Goal: Task Accomplishment & Management: Understand process/instructions

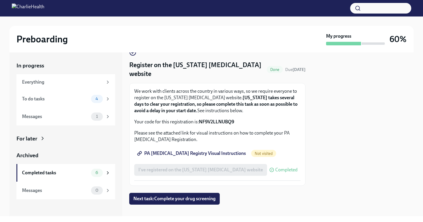
scroll to position [20, 0]
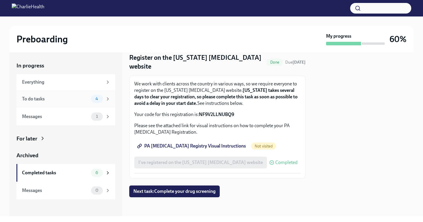
click at [39, 100] on div "To do tasks" at bounding box center [55, 99] width 67 height 6
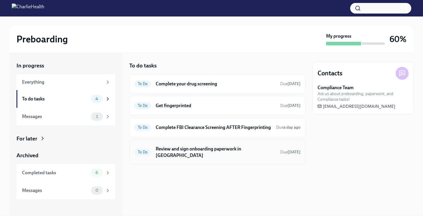
click at [217, 153] on h6 "Review and sign onboarding paperwork in [GEOGRAPHIC_DATA]" at bounding box center [216, 151] width 120 height 13
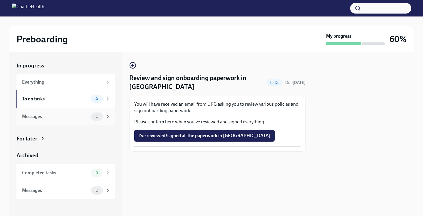
click at [93, 114] on span "1" at bounding box center [97, 116] width 9 height 4
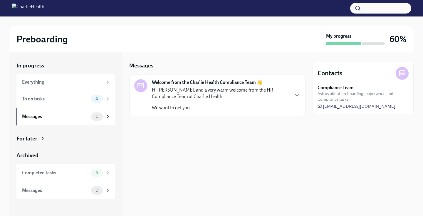
click at [200, 89] on p "Hi [PERSON_NAME], and a very warm welcome from the HR Compliance Team at Charli…" at bounding box center [220, 93] width 137 height 13
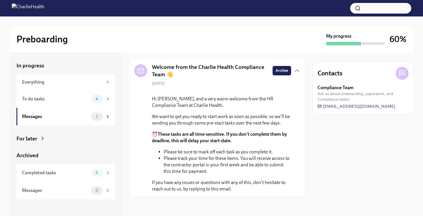
scroll to position [61, 0]
click at [83, 99] on div "To do tasks" at bounding box center [55, 99] width 67 height 6
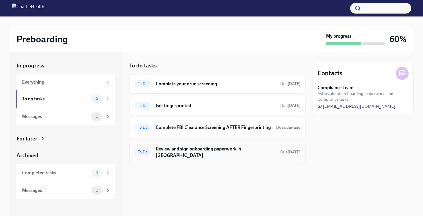
click at [242, 158] on div "To Do Review and sign onboarding paperwork in UKG Due [DATE]" at bounding box center [217, 151] width 166 height 15
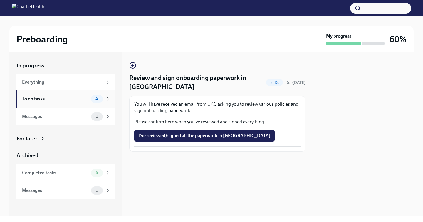
click at [67, 100] on div "To do tasks" at bounding box center [55, 99] width 67 height 6
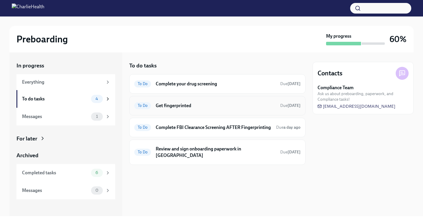
click at [160, 106] on h6 "Get fingerprinted" at bounding box center [216, 105] width 120 height 6
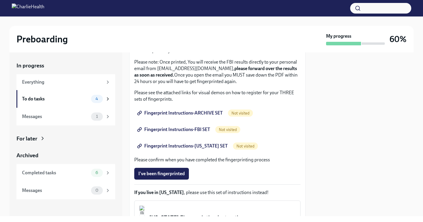
scroll to position [69, 0]
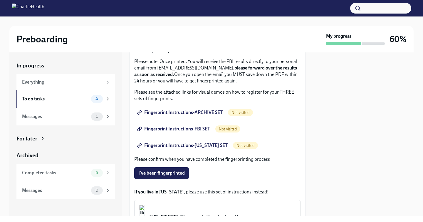
click at [199, 111] on span "Fingerprint Instructions-ARCHIVE SET" at bounding box center [180, 112] width 84 height 6
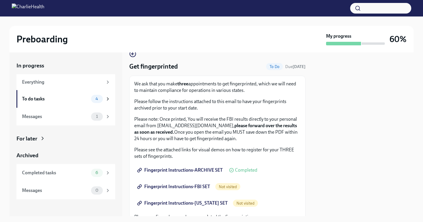
scroll to position [9, 0]
